Goal: Task Accomplishment & Management: Manage account settings

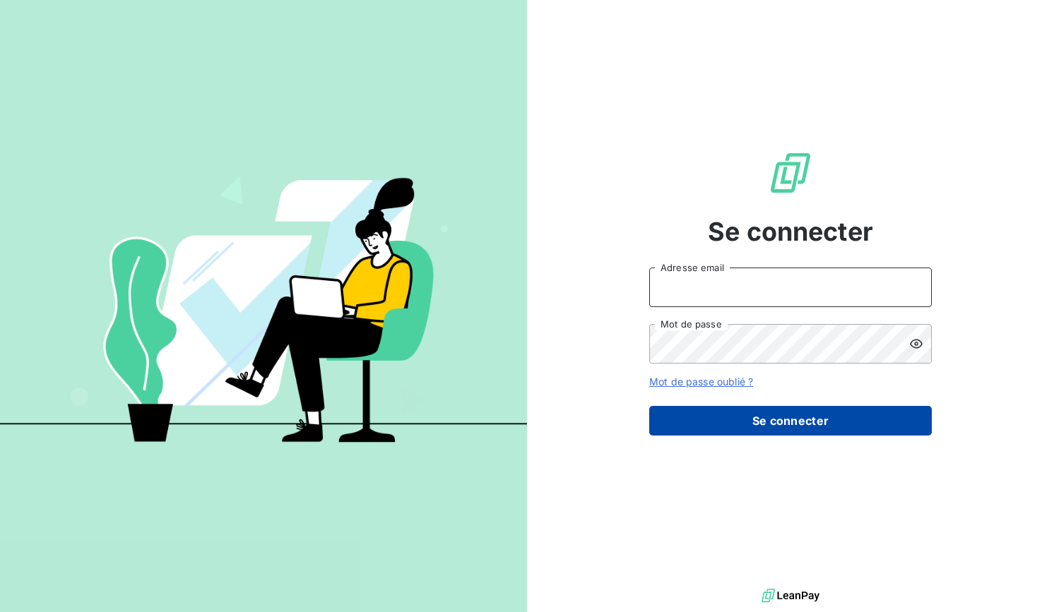
type input "[EMAIL_ADDRESS][DOMAIN_NAME]"
click at [751, 423] on button "Se connecter" at bounding box center [790, 421] width 282 height 30
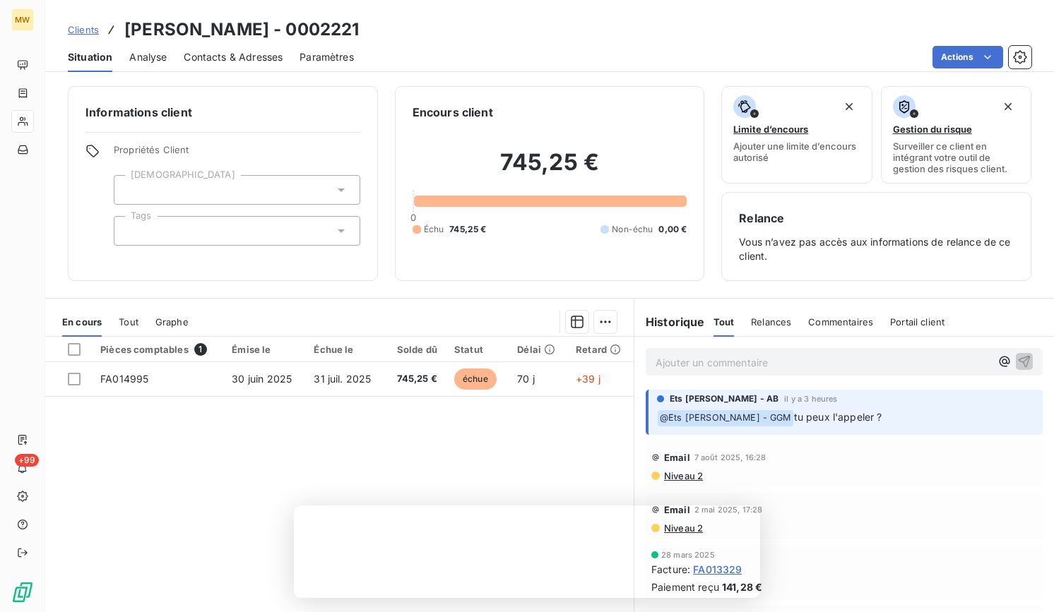
click at [198, 55] on span "Contacts & Adresses" at bounding box center [233, 57] width 99 height 14
